Goal: Register for event/course

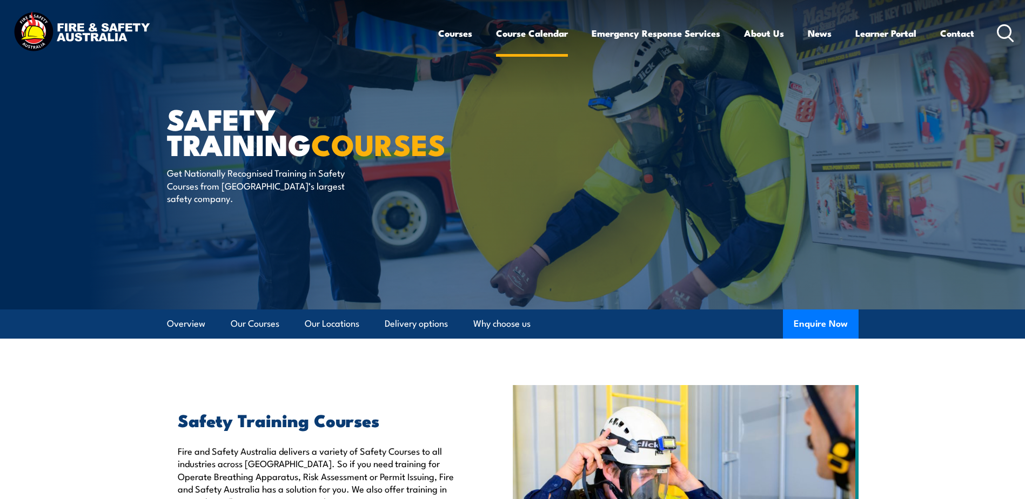
click at [496, 31] on link "Course Calendar" at bounding box center [532, 33] width 72 height 29
click at [552, 26] on link "Course Calendar" at bounding box center [532, 33] width 72 height 29
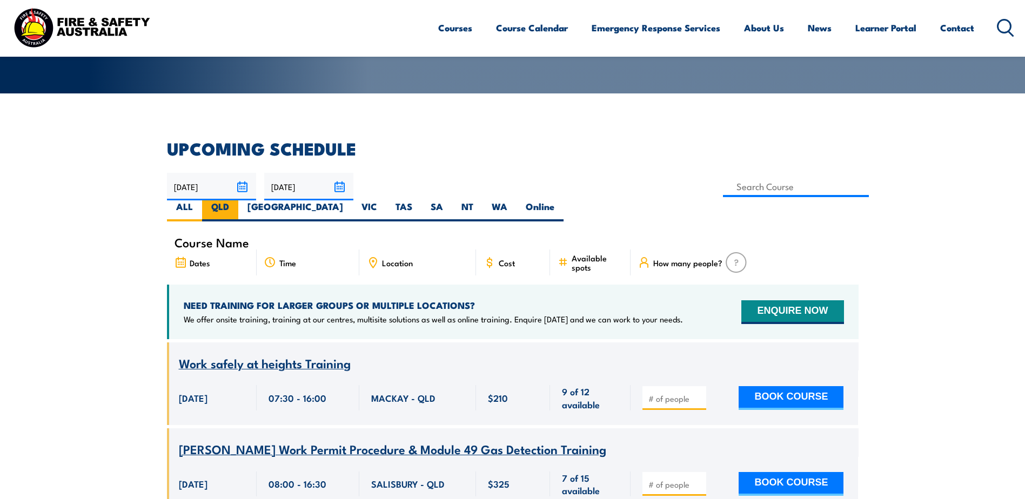
click at [238, 200] on label "QLD" at bounding box center [220, 210] width 36 height 21
click at [236, 200] on input "QLD" at bounding box center [232, 203] width 7 height 7
radio input "true"
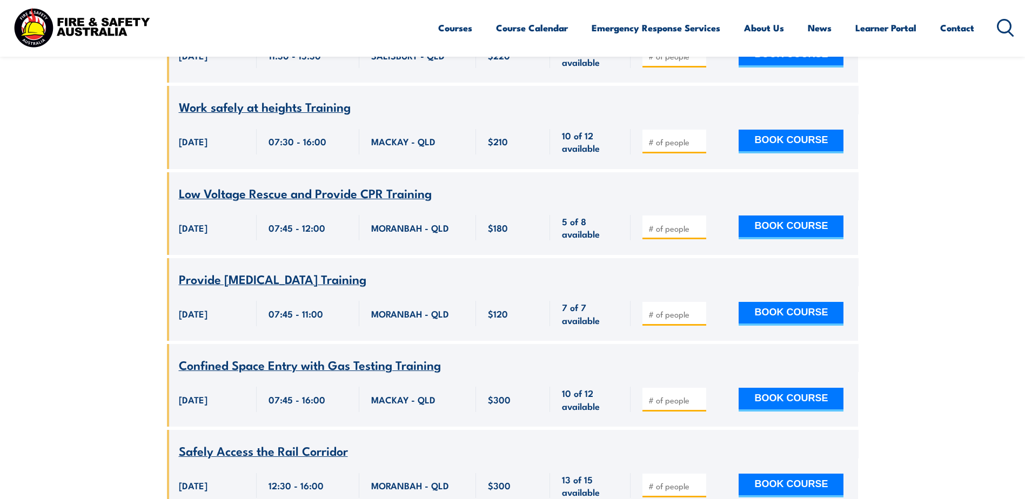
scroll to position [2194, 0]
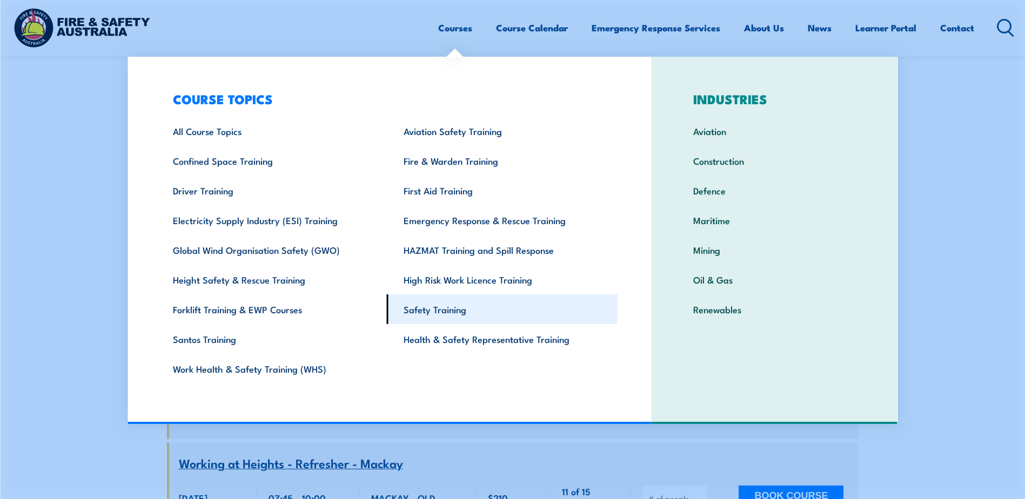
click at [441, 313] on link "Safety Training" at bounding box center [502, 310] width 231 height 30
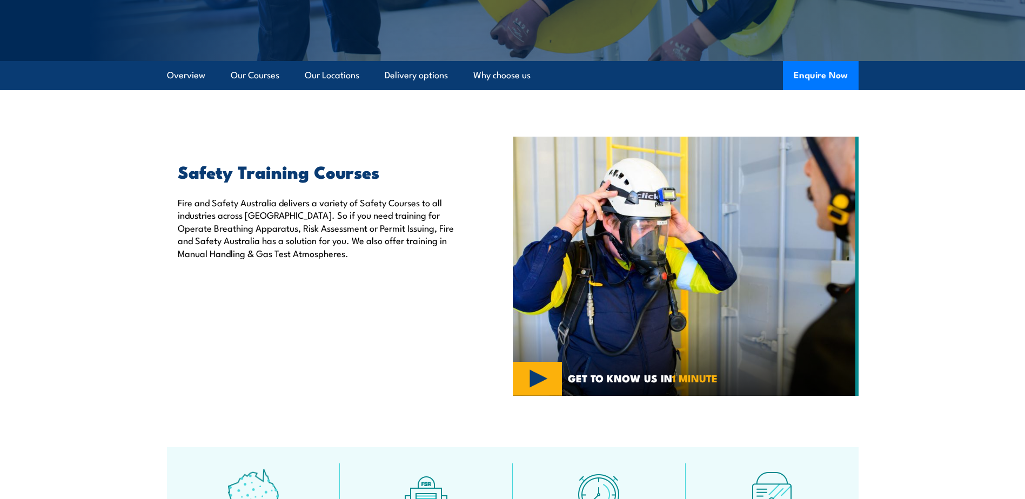
scroll to position [324, 0]
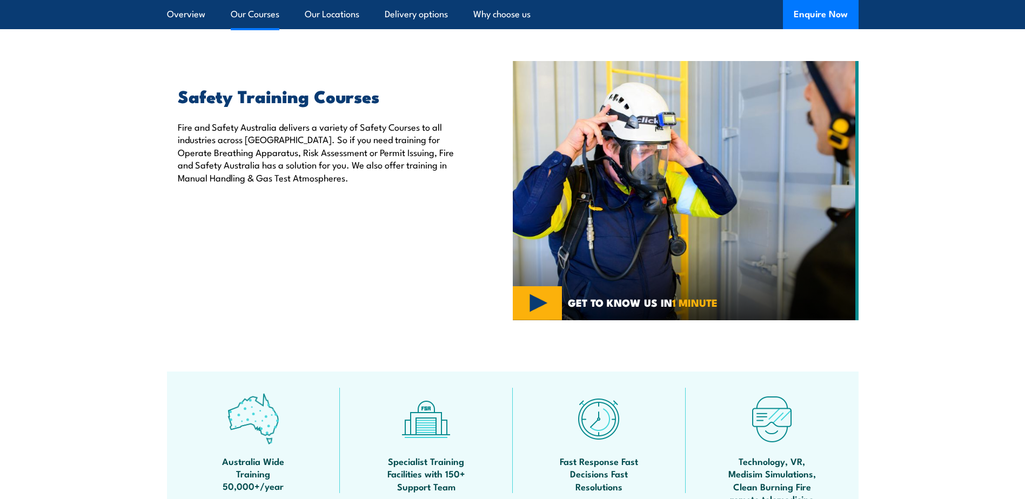
click at [242, 11] on link "Our Courses" at bounding box center [255, 14] width 49 height 29
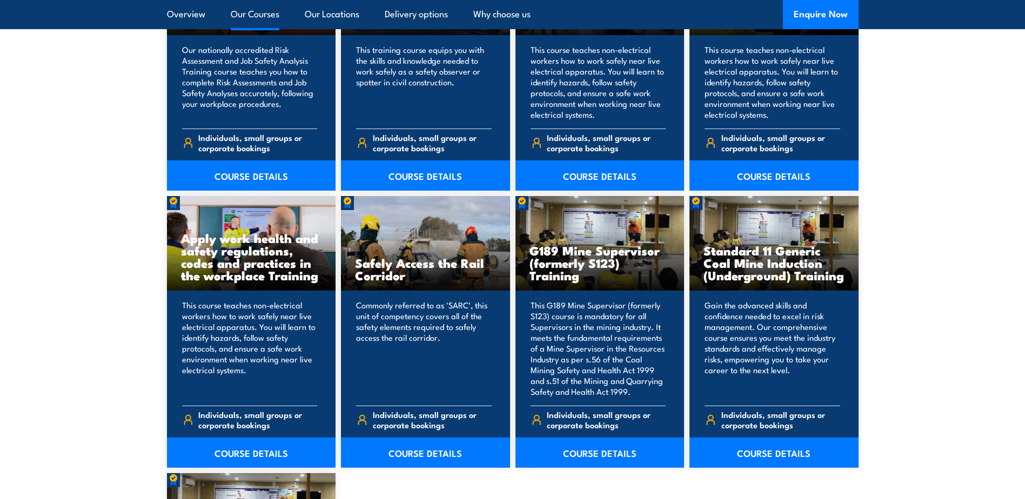
scroll to position [1522, 0]
click at [606, 457] on link "COURSE DETAILS" at bounding box center [600, 452] width 169 height 30
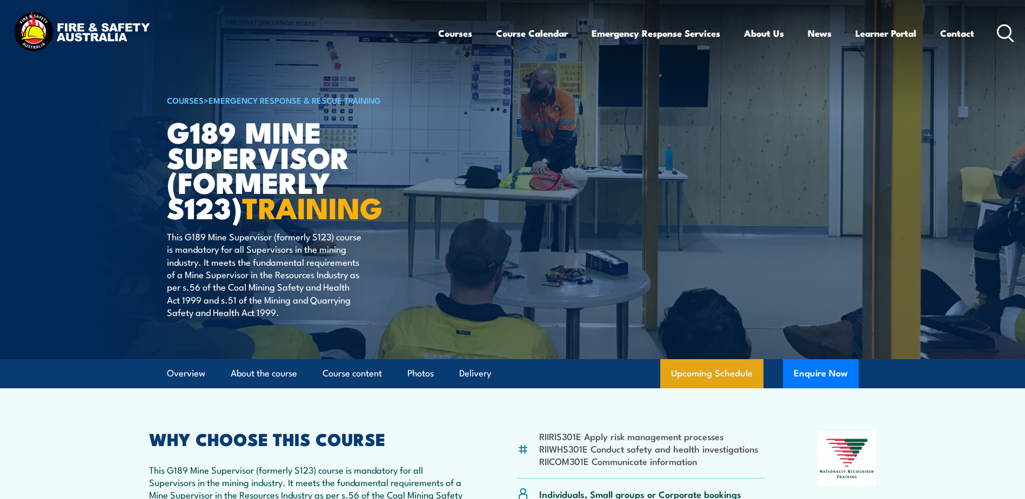
click at [677, 364] on link "Upcoming Schedule" at bounding box center [711, 373] width 103 height 29
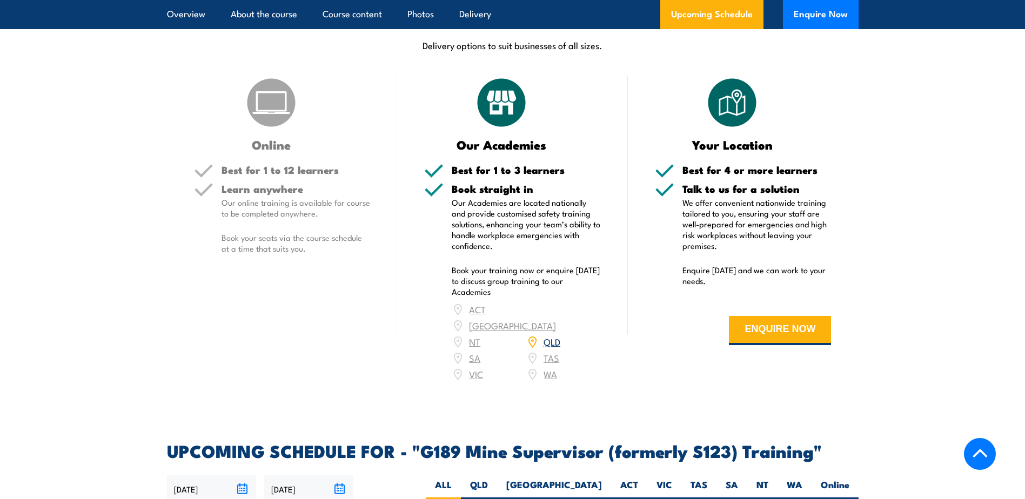
scroll to position [1841, 0]
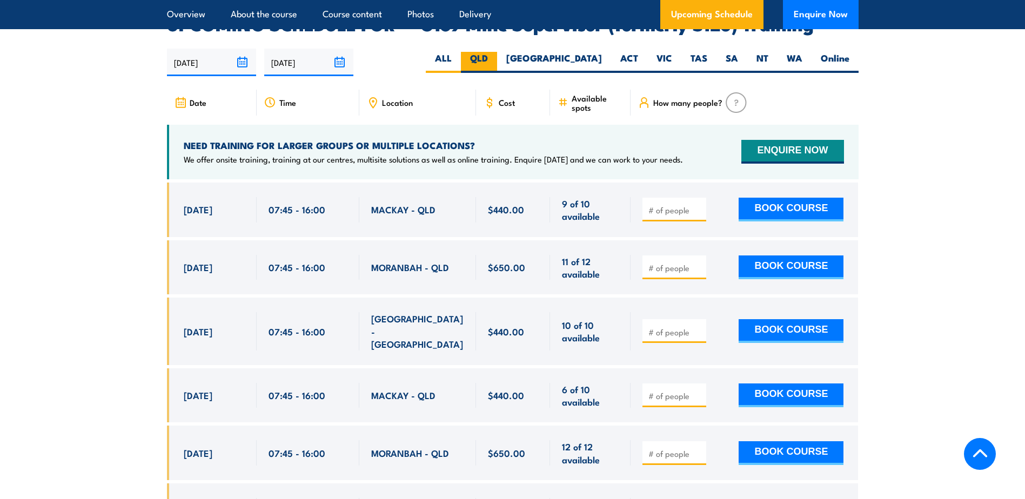
click at [497, 52] on label "QLD" at bounding box center [479, 62] width 36 height 21
click at [495, 52] on input "QLD" at bounding box center [491, 55] width 7 height 7
radio input "true"
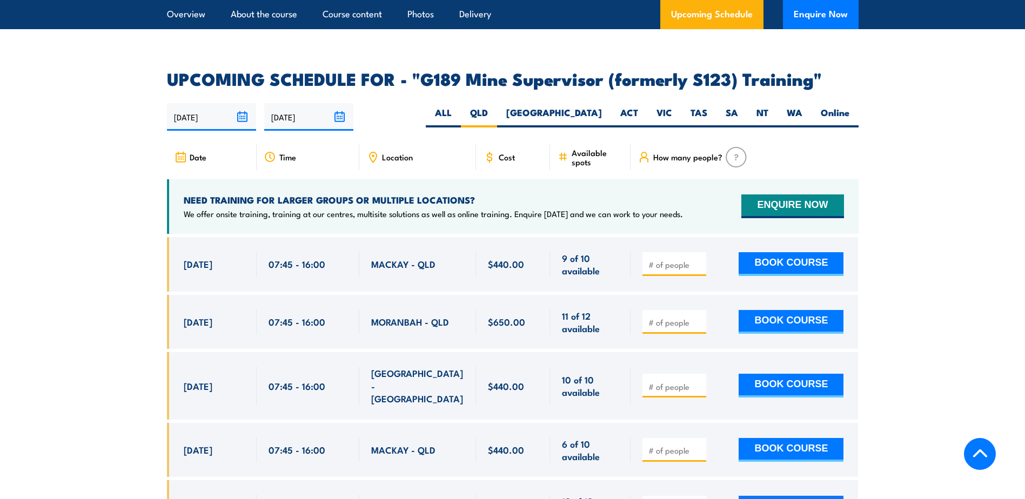
scroll to position [1787, 0]
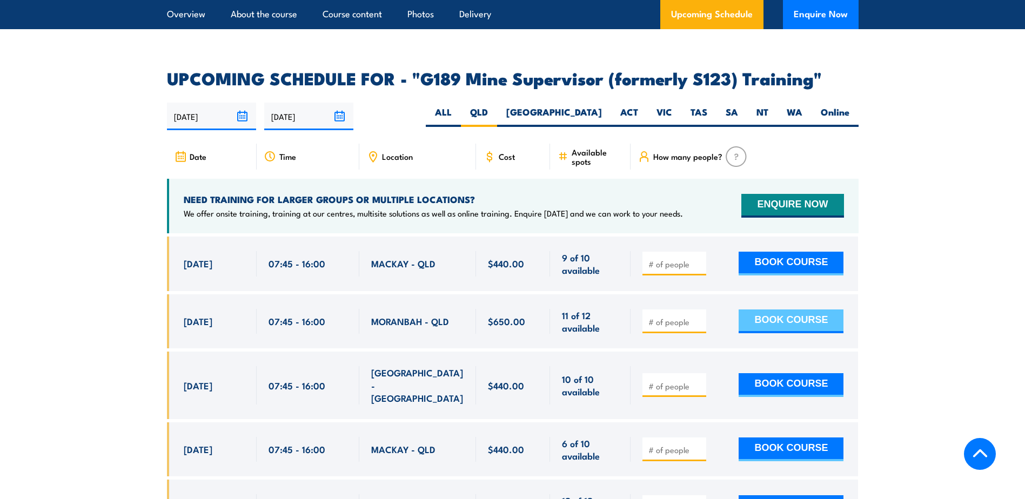
click at [755, 310] on button "BOOK COURSE" at bounding box center [791, 322] width 105 height 24
type input "1"
click at [779, 311] on button "BOOK COURSE" at bounding box center [791, 322] width 105 height 24
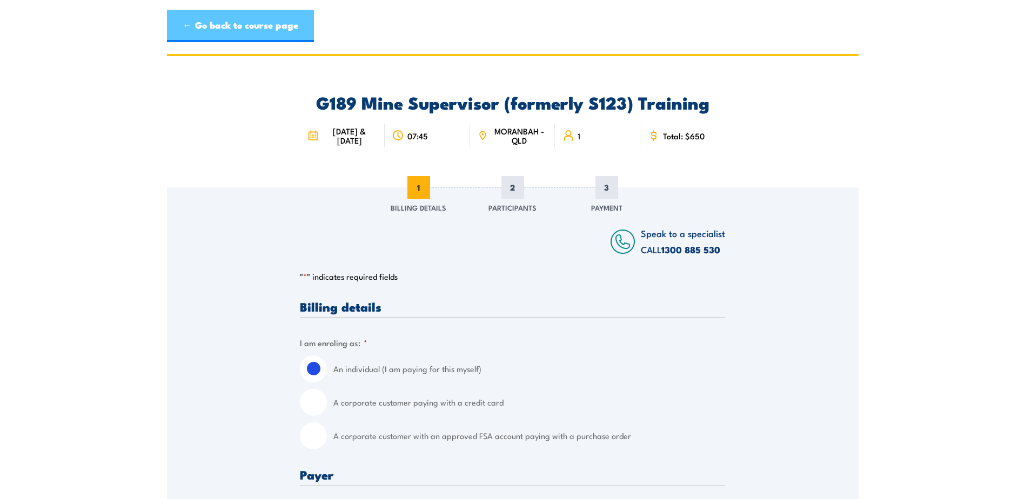
click at [268, 36] on link "← Go back to course page" at bounding box center [240, 26] width 147 height 32
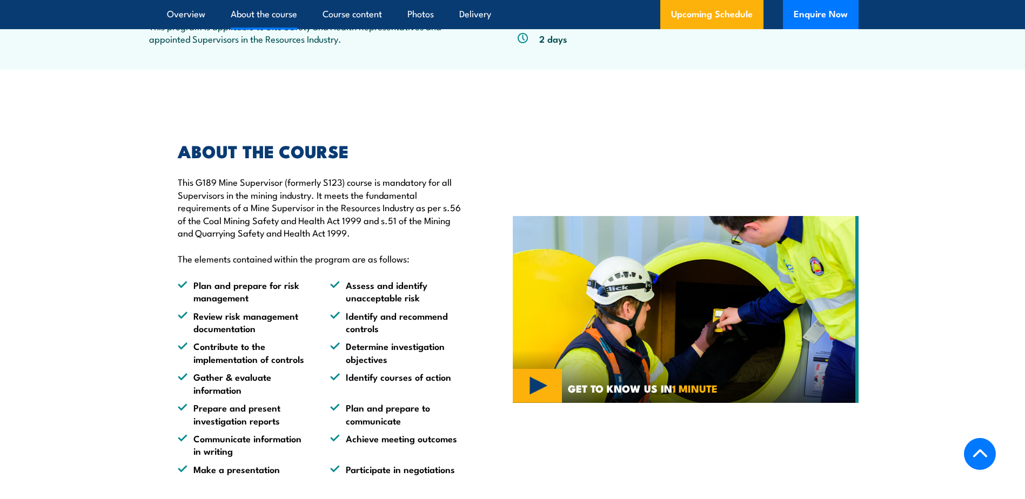
scroll to position [394, 0]
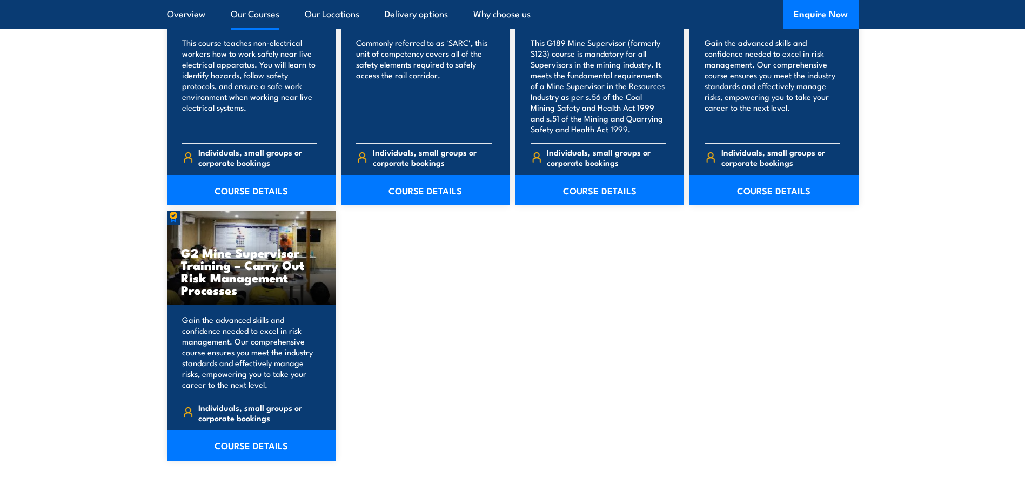
scroll to position [1837, 0]
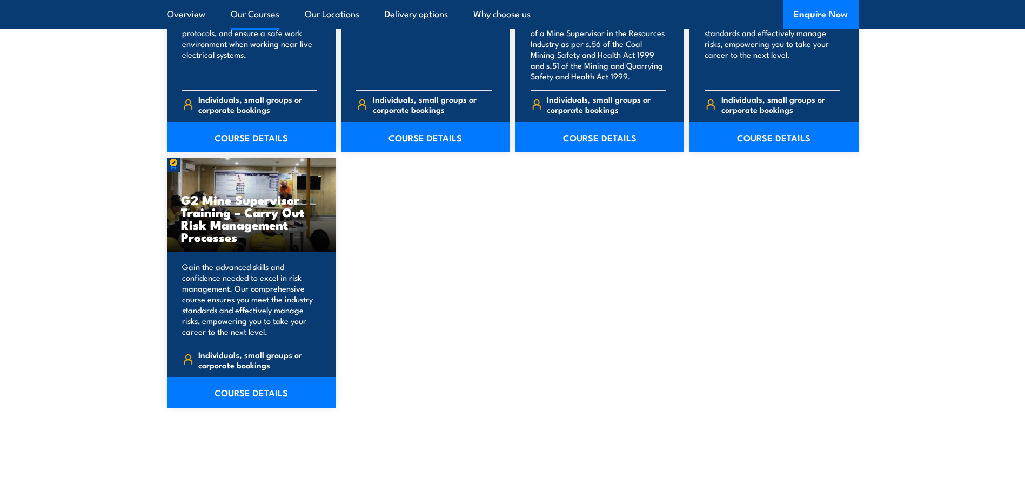
click at [272, 393] on link "COURSE DETAILS" at bounding box center [251, 393] width 169 height 30
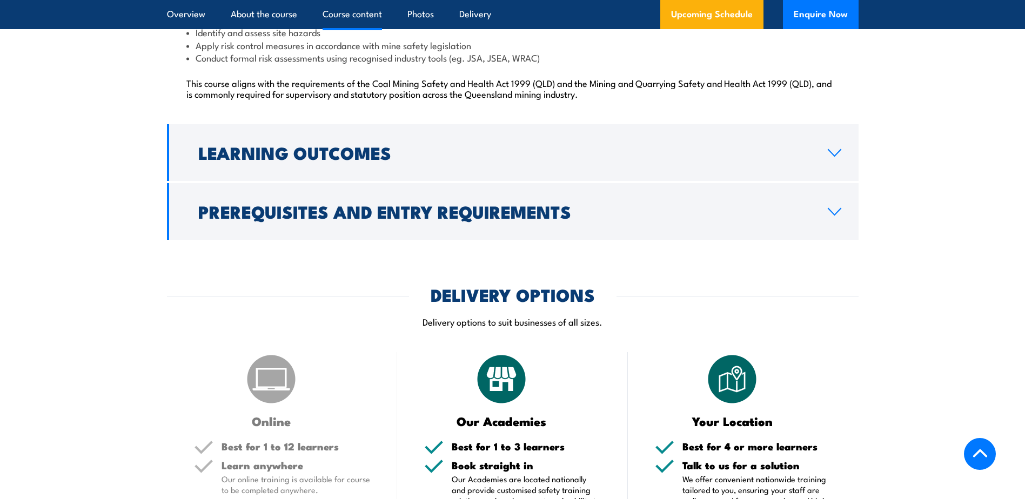
scroll to position [1081, 0]
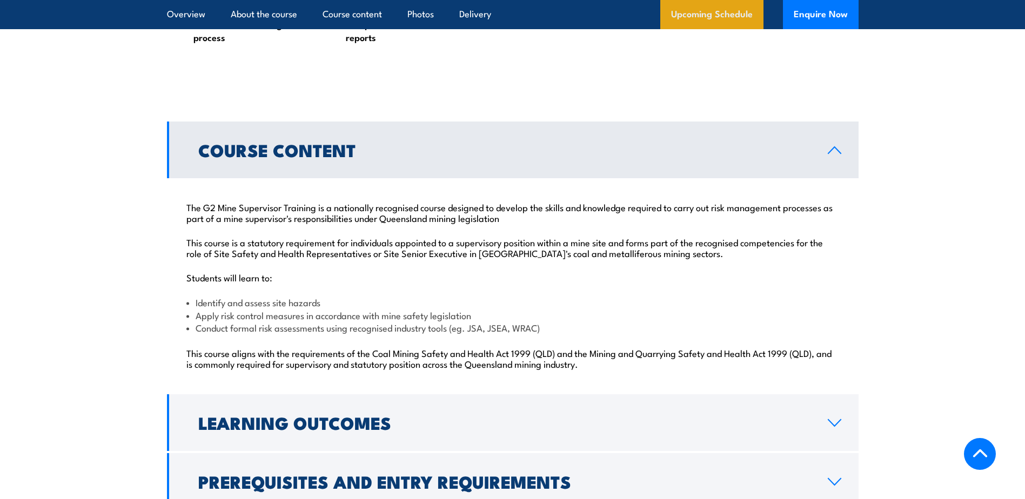
click at [726, 19] on link "Upcoming Schedule" at bounding box center [711, 14] width 103 height 29
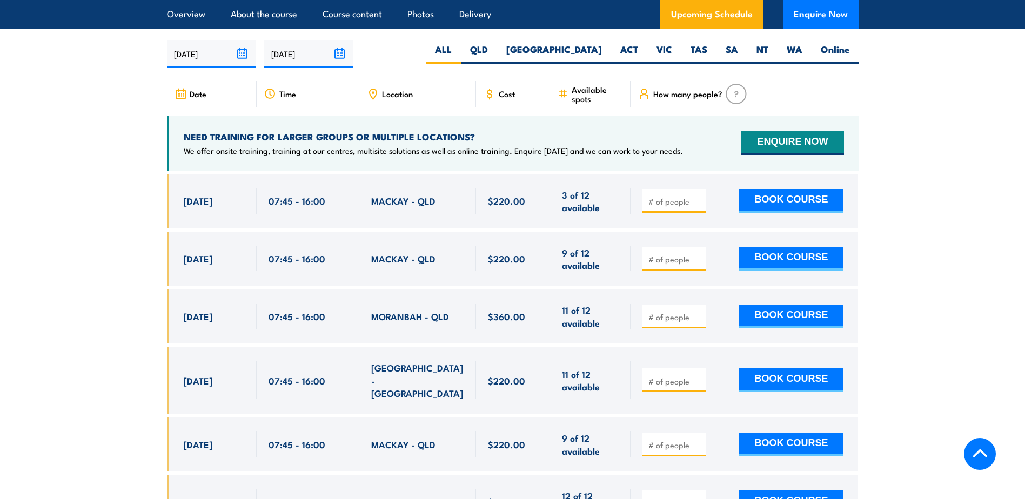
scroll to position [2079, 0]
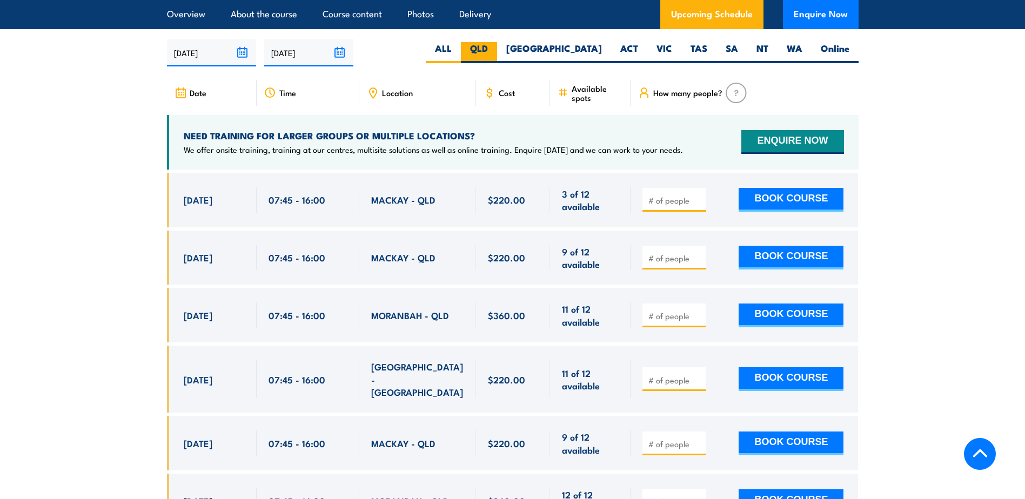
click at [497, 52] on label "QLD" at bounding box center [479, 52] width 36 height 21
click at [495, 49] on input "QLD" at bounding box center [491, 45] width 7 height 7
radio input "true"
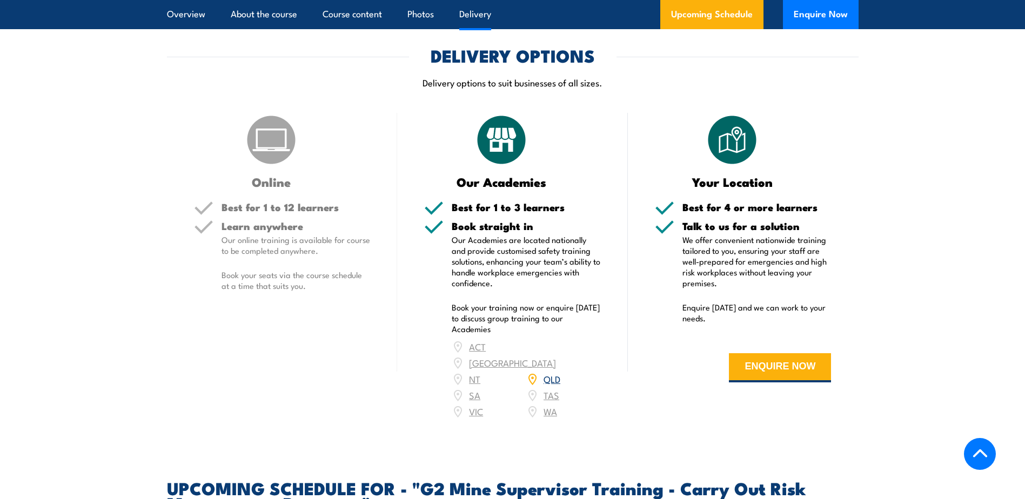
scroll to position [1783, 0]
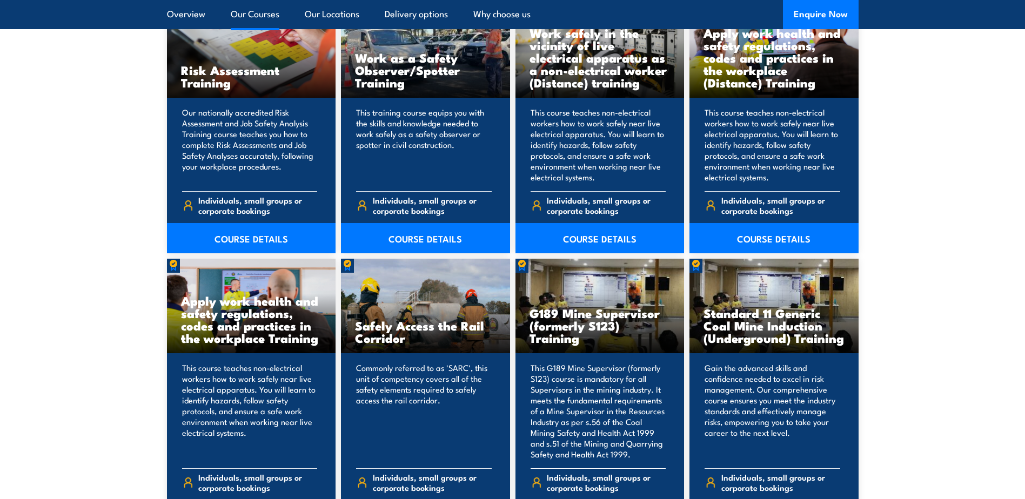
scroll to position [1621, 0]
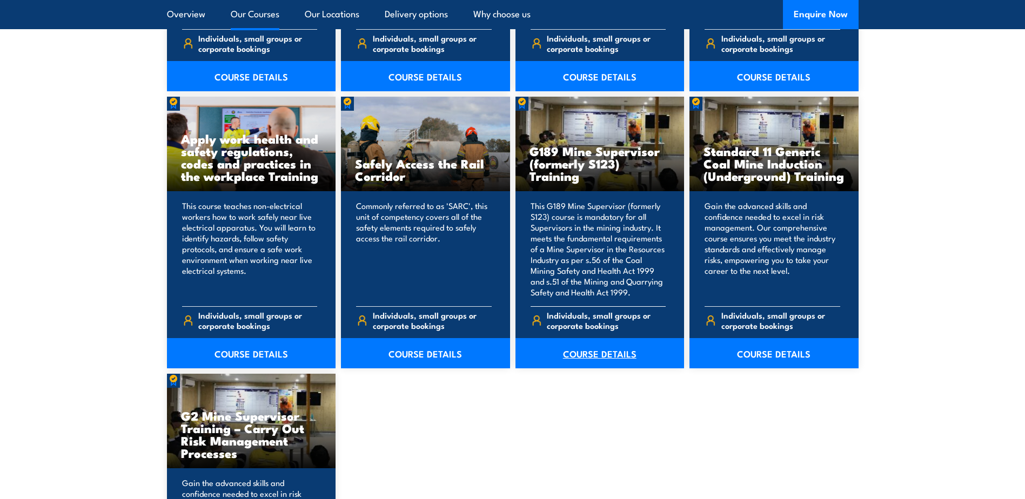
click at [607, 351] on link "COURSE DETAILS" at bounding box center [600, 353] width 169 height 30
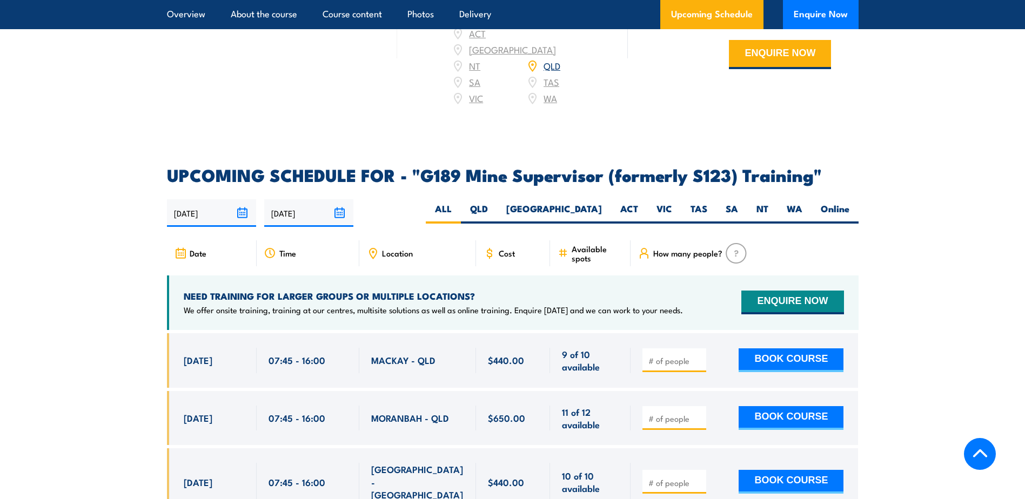
scroll to position [1783, 0]
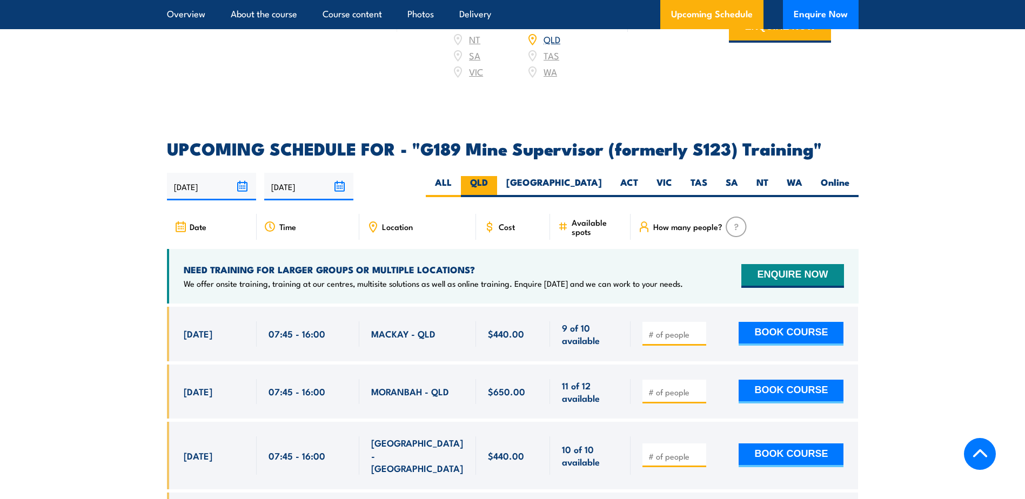
click at [497, 176] on label "QLD" at bounding box center [479, 186] width 36 height 21
click at [495, 176] on input "QLD" at bounding box center [491, 179] width 7 height 7
radio input "true"
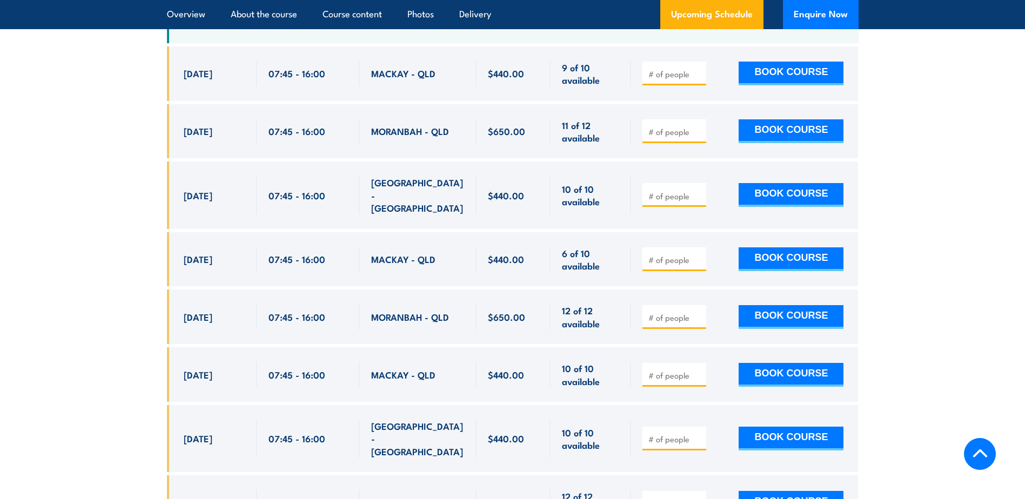
scroll to position [2003, 0]
